Goal: Check status: Check status

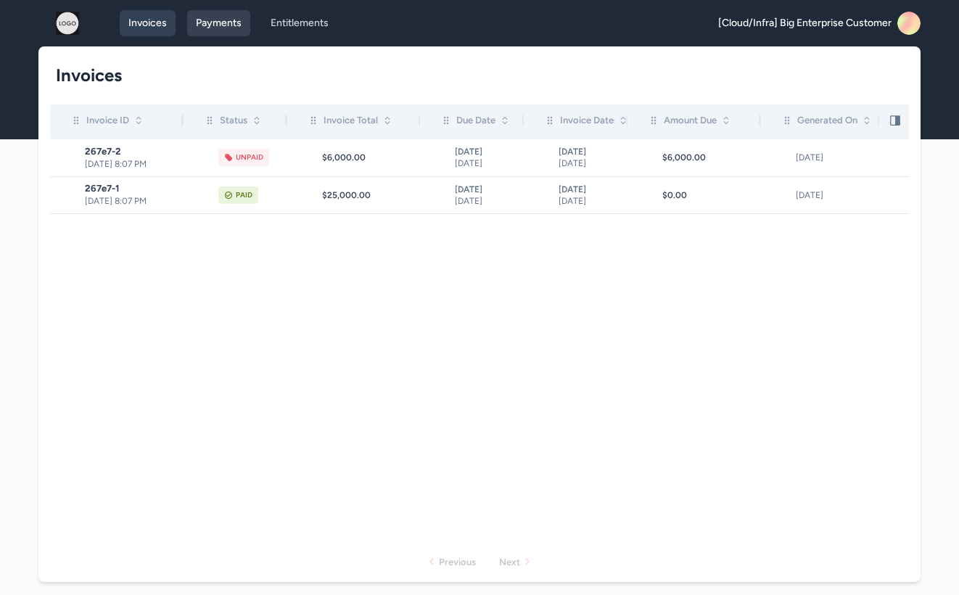
click at [194, 14] on link "Payments" at bounding box center [218, 23] width 63 height 26
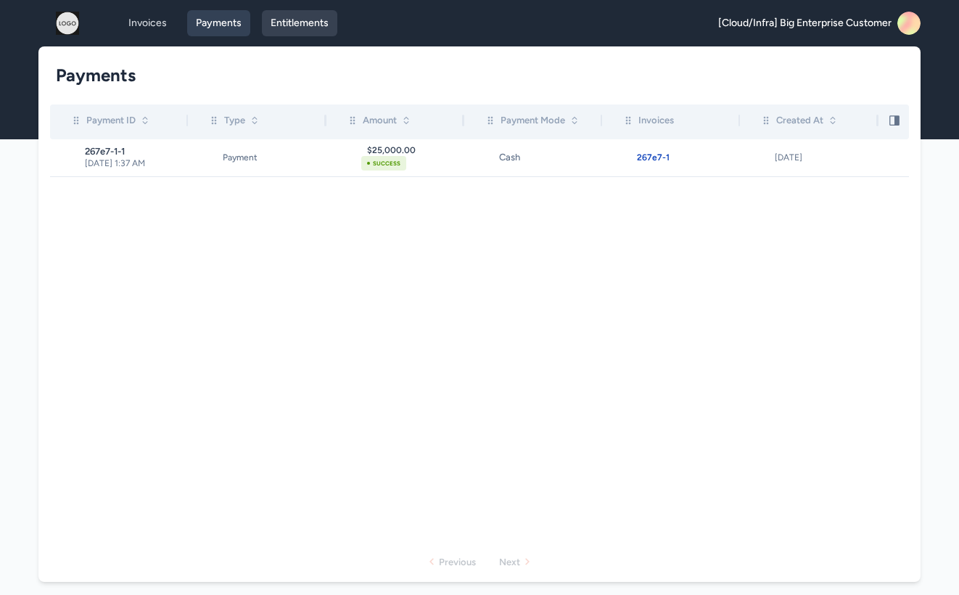
click at [309, 25] on link "Entitlements" at bounding box center [299, 23] width 75 height 26
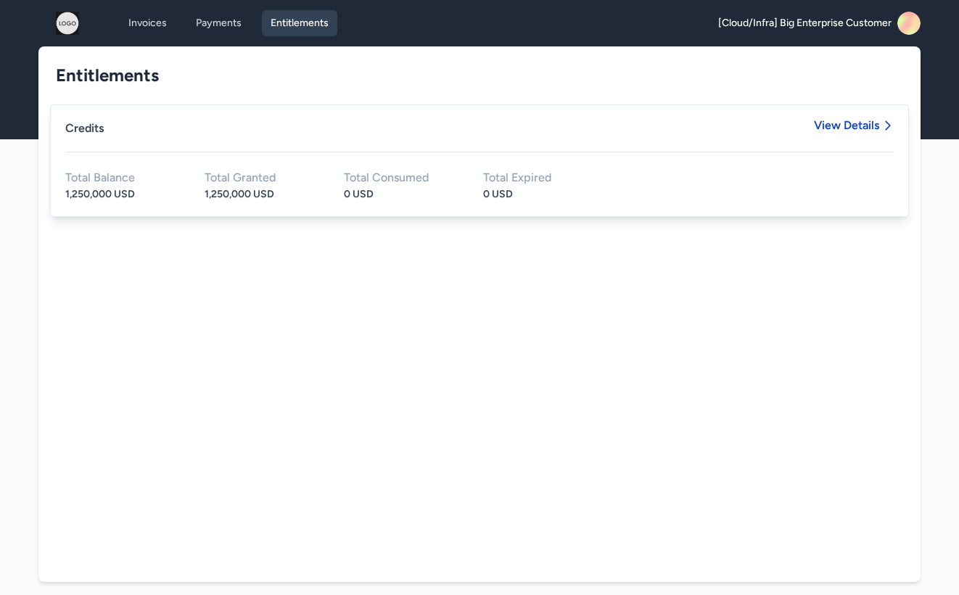
click at [872, 133] on span "View Details" at bounding box center [854, 136] width 80 height 32
click at [865, 126] on span "View Details" at bounding box center [846, 126] width 65 height 12
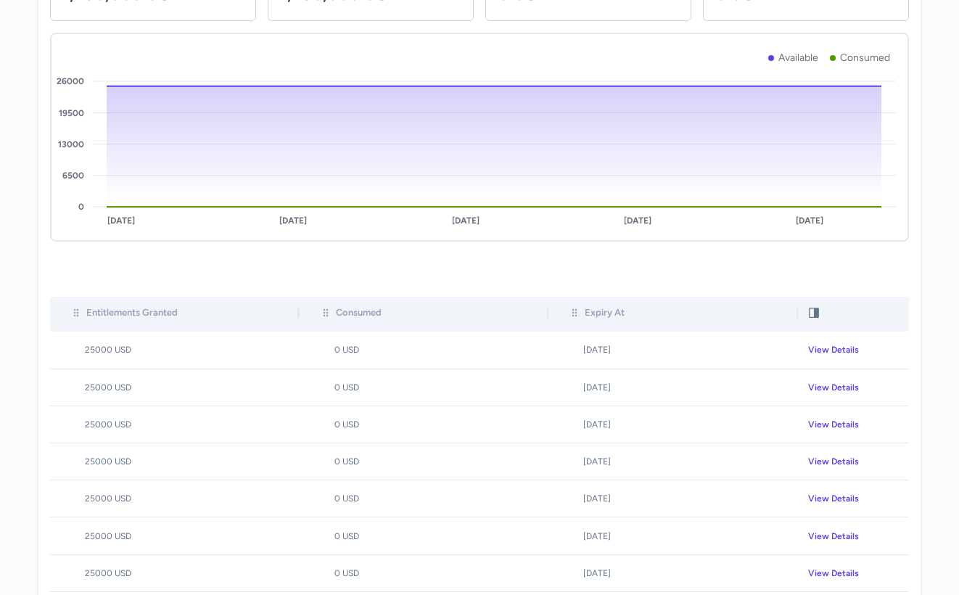
scroll to position [155, 0]
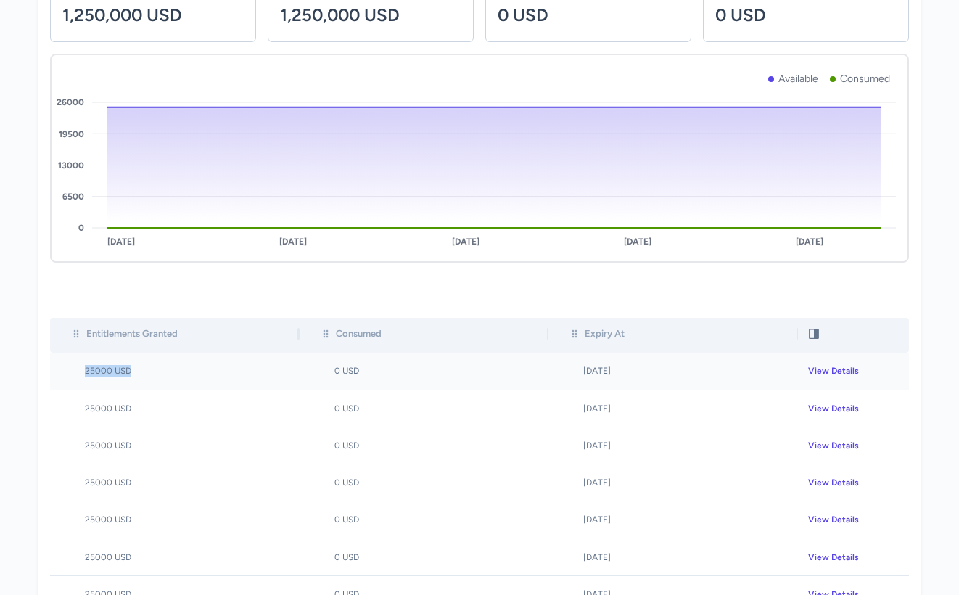
drag, startPoint x: 148, startPoint y: 376, endPoint x: 81, endPoint y: 369, distance: 67.1
click at [81, 369] on td "25000 USD" at bounding box center [175, 371] width 250 height 37
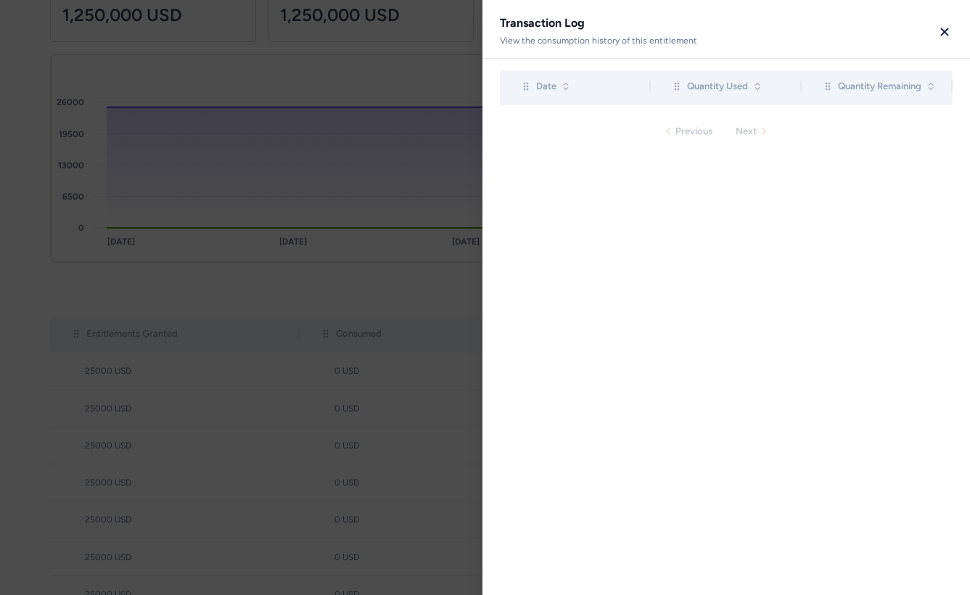
click at [949, 29] on icon "button" at bounding box center [944, 31] width 13 height 13
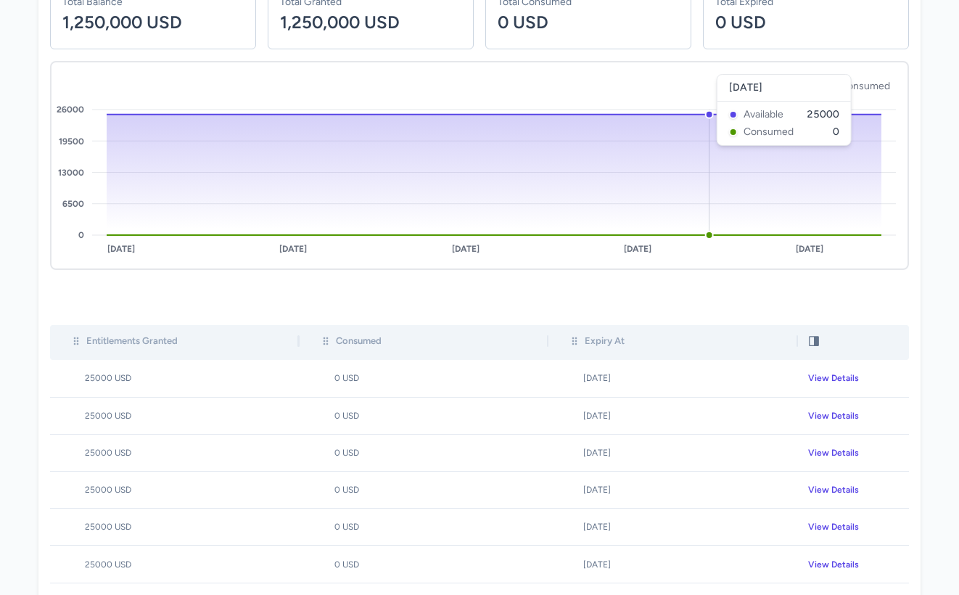
scroll to position [0, 0]
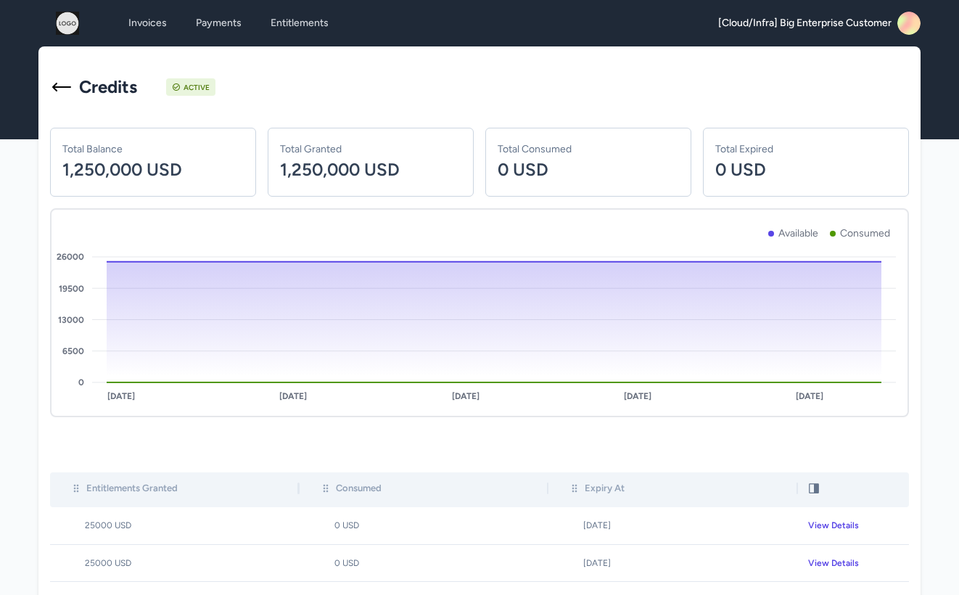
click at [870, 28] on span "[Cloud/Infra] Big Enterprise Customer" at bounding box center [804, 23] width 173 height 15
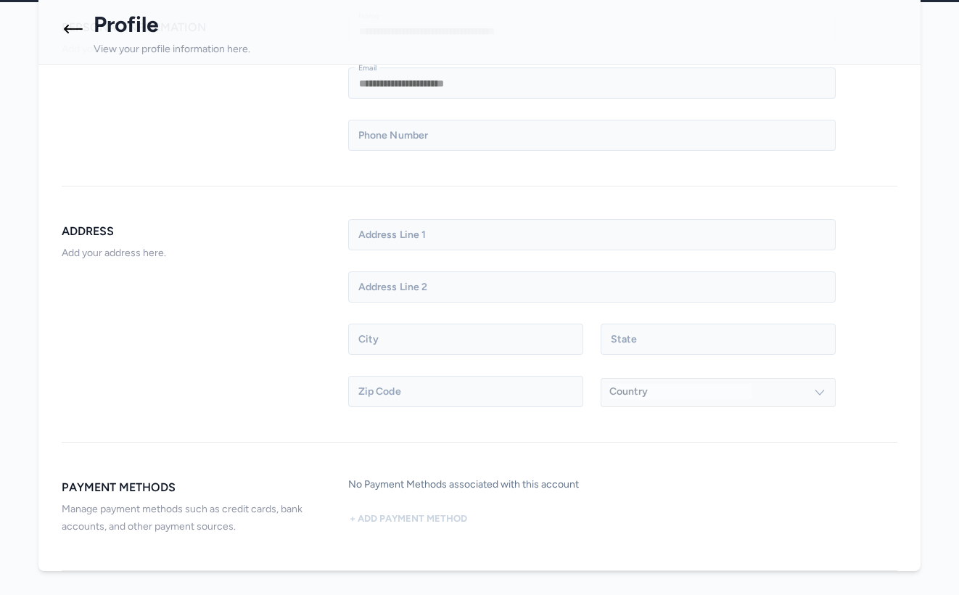
scroll to position [174, 0]
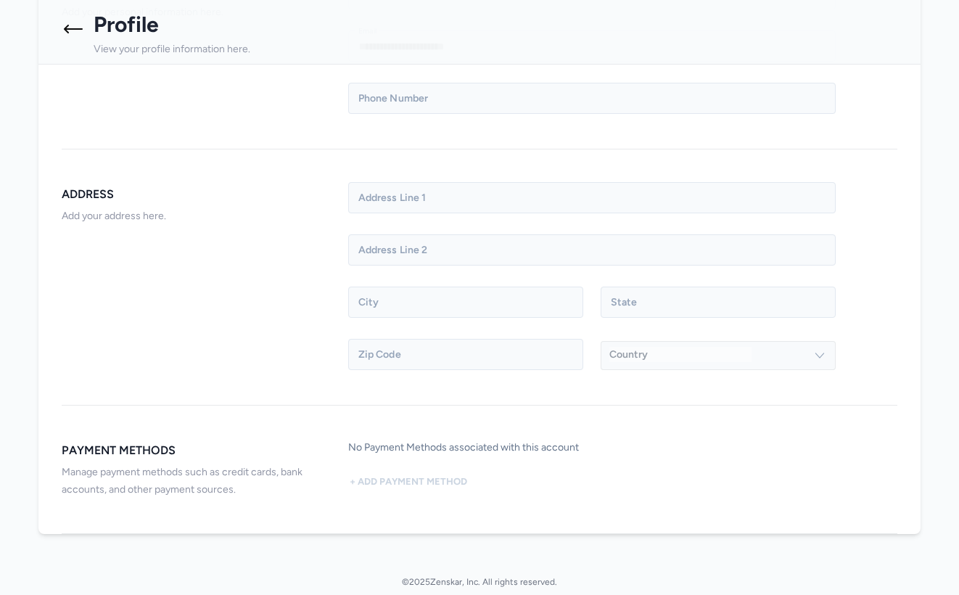
click at [71, 29] on icon at bounding box center [73, 29] width 19 height 9
